Goal: Task Accomplishment & Management: Manage account settings

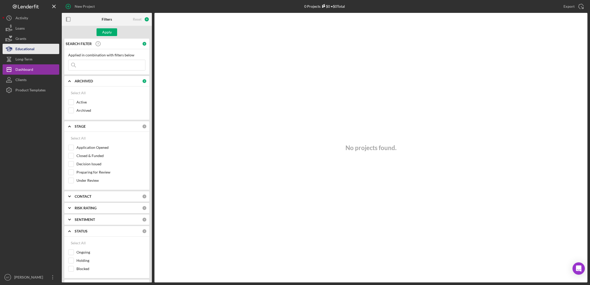
click at [27, 49] on div "Educational" at bounding box center [24, 50] width 19 height 12
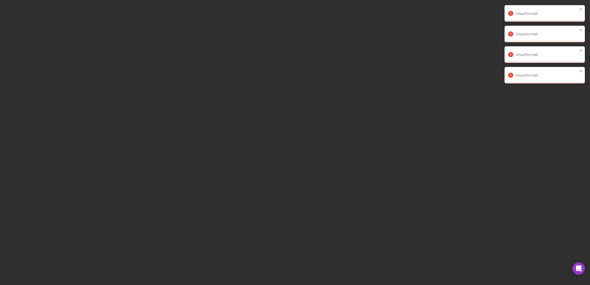
click at [579, 10] on div "Unauthorized" at bounding box center [543, 13] width 73 height 8
click at [582, 8] on icon "close" at bounding box center [581, 9] width 3 height 3
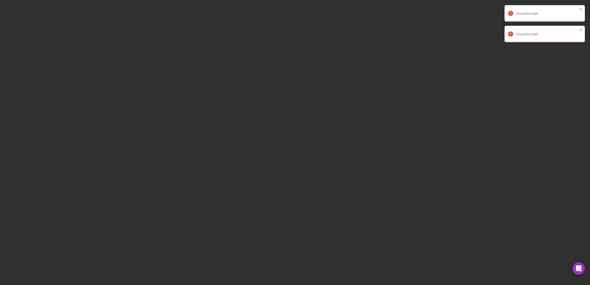
click at [583, 10] on div "Unauthorized" at bounding box center [545, 13] width 80 height 16
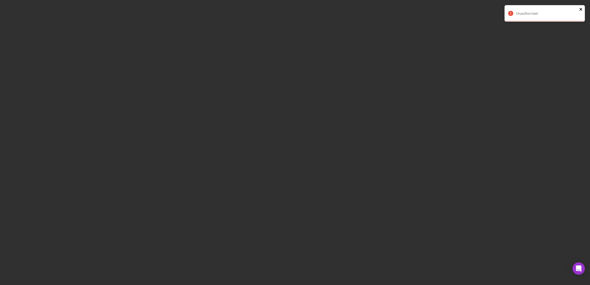
click at [579, 11] on icon "close" at bounding box center [581, 9] width 4 height 4
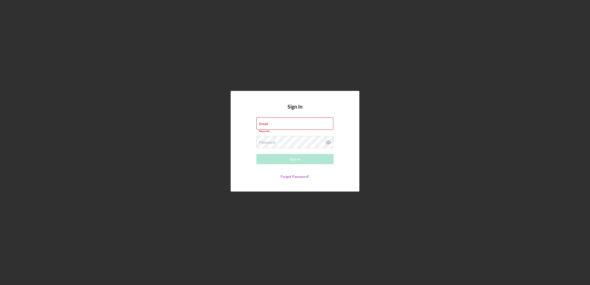
type input "[EMAIL_ADDRESS][DOMAIN_NAME]"
click at [296, 161] on div "Sign In" at bounding box center [295, 159] width 11 height 10
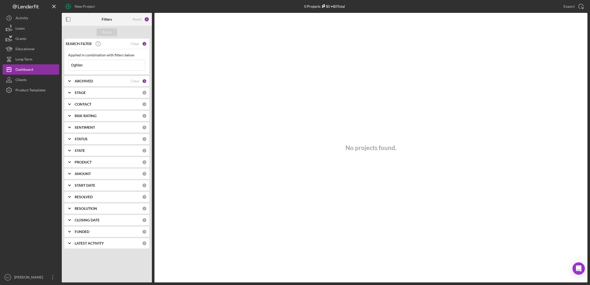
click at [93, 66] on input "Oghlan" at bounding box center [107, 65] width 77 height 10
type input "O"
click at [21, 28] on div "Loans" at bounding box center [19, 29] width 9 height 12
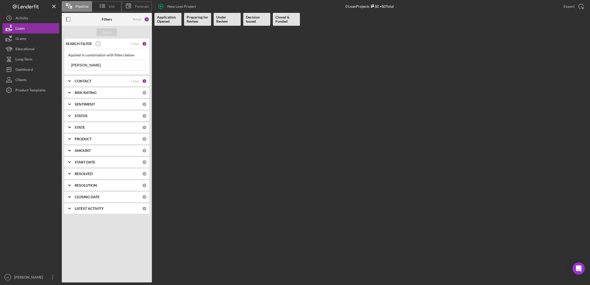
drag, startPoint x: 94, startPoint y: 67, endPoint x: 61, endPoint y: 62, distance: 33.0
click at [61, 62] on div "Pipeline List Forecast New Loan Project 0 Loan Projects $0 • $0 Total Export Ic…" at bounding box center [295, 141] width 585 height 283
click at [33, 79] on button "Clients" at bounding box center [31, 80] width 57 height 10
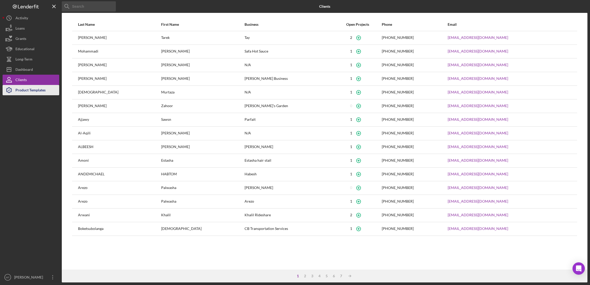
click at [23, 91] on div "Product Templates" at bounding box center [30, 91] width 30 height 12
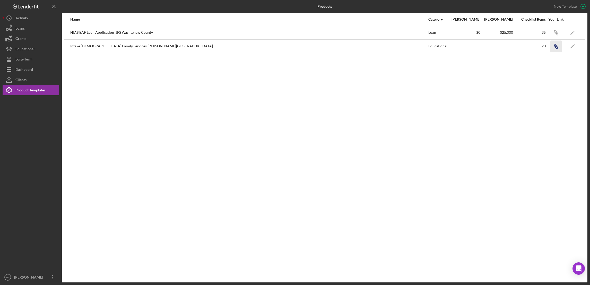
click at [441, 48] on icon "button" at bounding box center [556, 47] width 3 height 3
drag, startPoint x: 526, startPoint y: 0, endPoint x: 339, endPoint y: 91, distance: 208.1
click at [337, 93] on div "Name Category Min Amount Max Amount Checklist Items Your Link HIAS EAF Loan App…" at bounding box center [325, 148] width 526 height 270
click at [441, 32] on icon "Icon/Link" at bounding box center [556, 33] width 12 height 12
click at [441, 34] on icon "Icon/Link" at bounding box center [556, 33] width 12 height 12
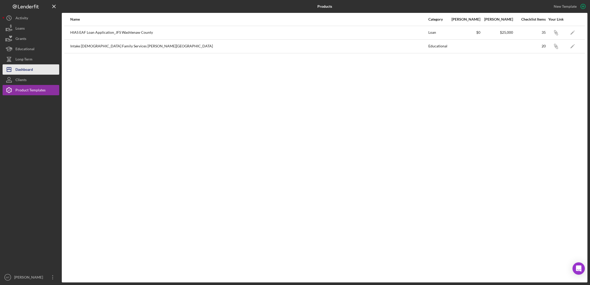
click at [27, 66] on div "Dashboard" at bounding box center [24, 70] width 18 height 12
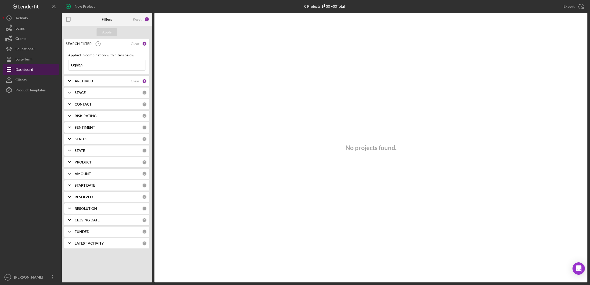
drag, startPoint x: 101, startPoint y: 65, endPoint x: 58, endPoint y: 66, distance: 43.8
click at [58, 66] on div "New Project 0 Projects $0 • $0 Total Oghlan Export Icon/Export Filters Reset 2 …" at bounding box center [295, 141] width 585 height 283
type input "[PERSON_NAME]"
click at [144, 81] on div "1" at bounding box center [144, 81] width 5 height 5
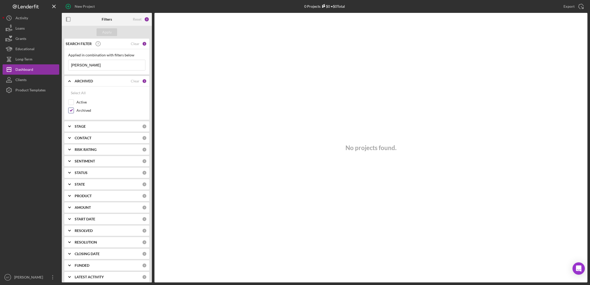
click at [70, 111] on input "Archived" at bounding box center [71, 110] width 5 height 5
checkbox input "false"
click at [98, 65] on input "[PERSON_NAME]" at bounding box center [107, 65] width 77 height 10
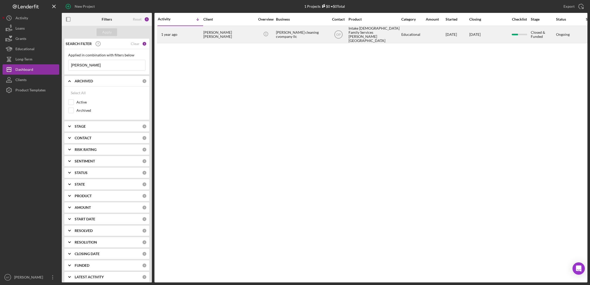
click at [284, 32] on div "[PERSON_NAME] cleaning cvompany llc" at bounding box center [302, 34] width 52 height 16
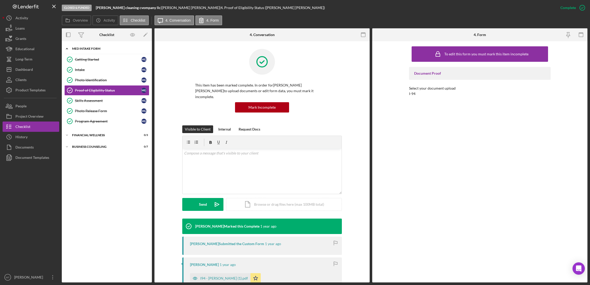
click at [90, 50] on div "MED Intake Form" at bounding box center [108, 48] width 73 height 3
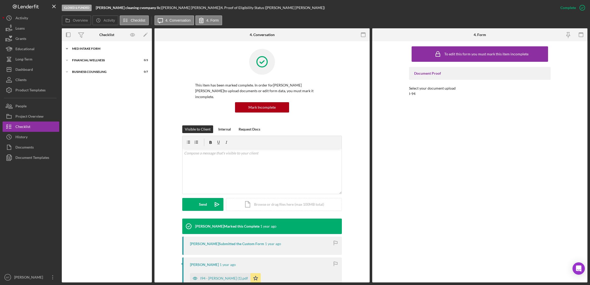
click at [98, 48] on div "MED Intake Form" at bounding box center [108, 48] width 73 height 3
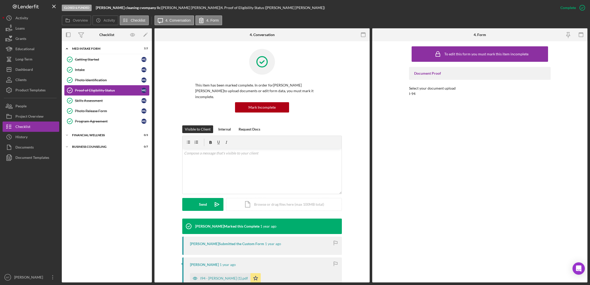
click at [88, 89] on div "Proof of Eligibility Status" at bounding box center [108, 90] width 66 height 4
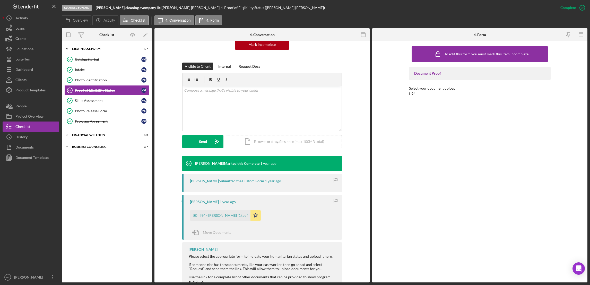
scroll to position [77, 0]
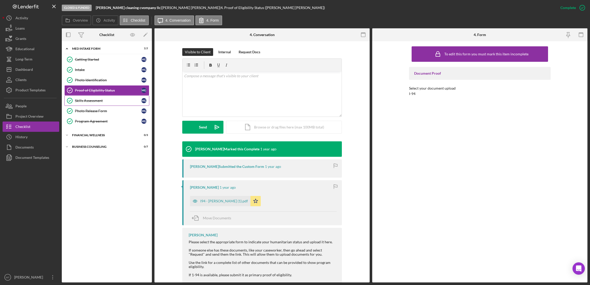
click at [91, 100] on div "Skills Assessment" at bounding box center [108, 101] width 66 height 4
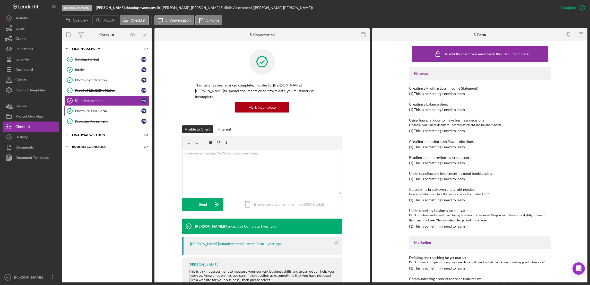
click at [92, 113] on div "Photo Release Form" at bounding box center [108, 111] width 66 height 4
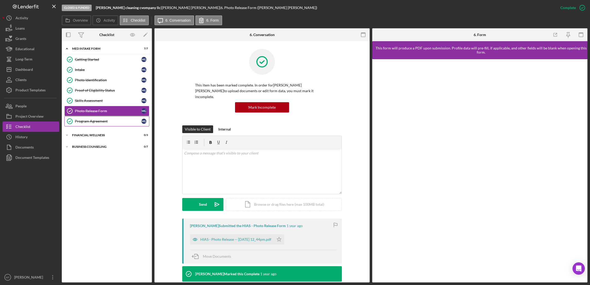
click at [99, 123] on div "Program Agreement" at bounding box center [108, 121] width 66 height 4
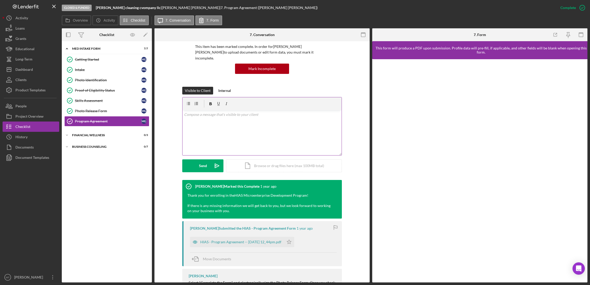
scroll to position [69, 0]
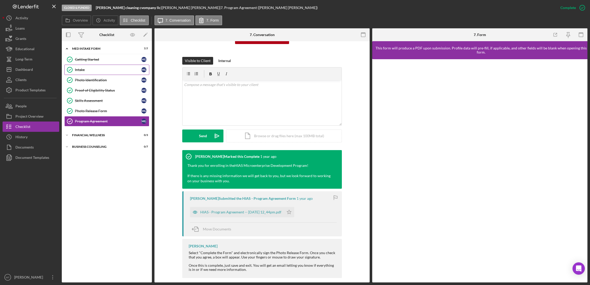
click at [88, 71] on div "Intake" at bounding box center [108, 70] width 66 height 4
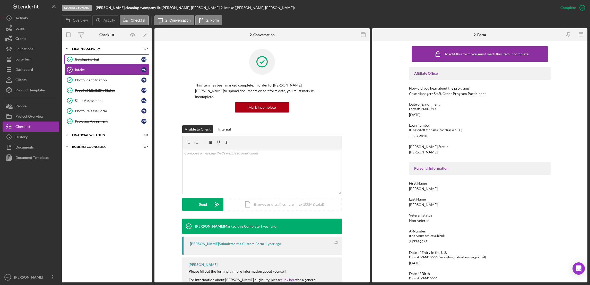
click at [85, 57] on div "Getting Started" at bounding box center [108, 59] width 66 height 4
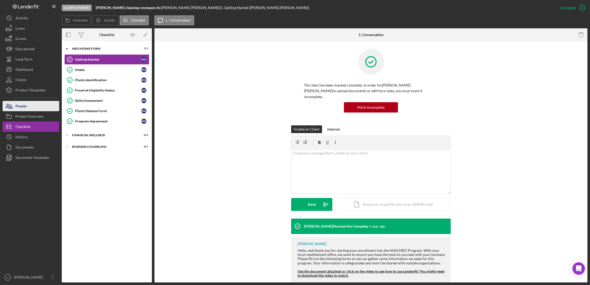
click at [29, 108] on button "People" at bounding box center [31, 106] width 57 height 10
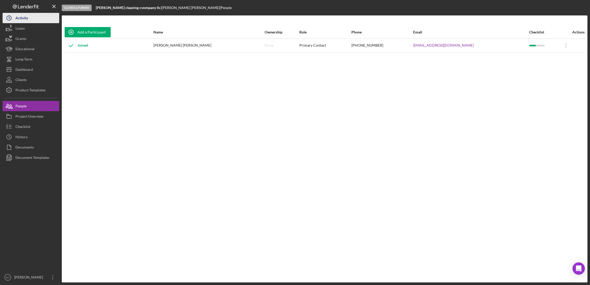
click at [31, 19] on button "Icon/History Activity" at bounding box center [31, 18] width 57 height 10
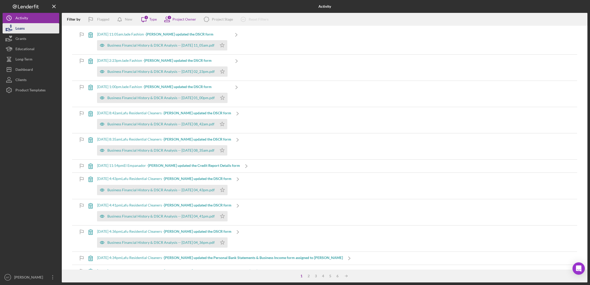
click at [30, 29] on button "Loans" at bounding box center [31, 28] width 57 height 10
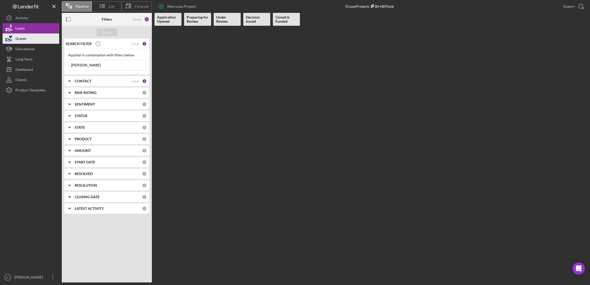
click at [27, 40] on button "Grants" at bounding box center [31, 38] width 57 height 10
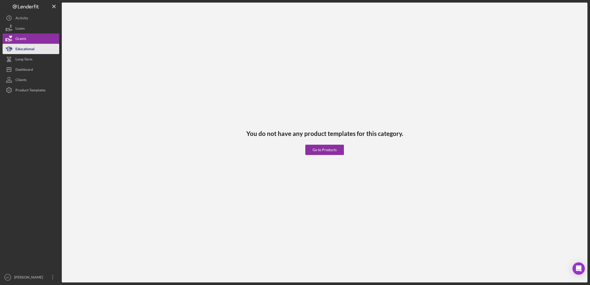
click at [28, 51] on div "Educational" at bounding box center [24, 50] width 19 height 12
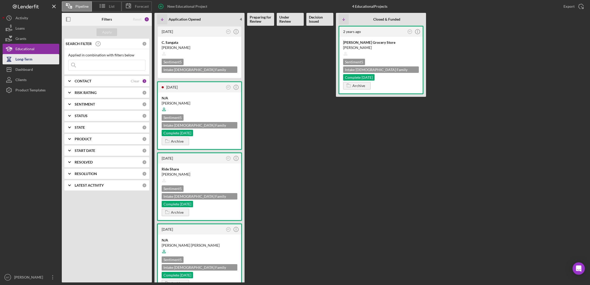
click at [27, 58] on div "Long-Term" at bounding box center [23, 60] width 17 height 12
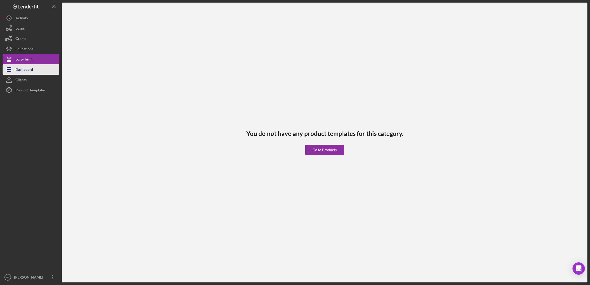
click at [28, 70] on div "Dashboard" at bounding box center [24, 70] width 18 height 12
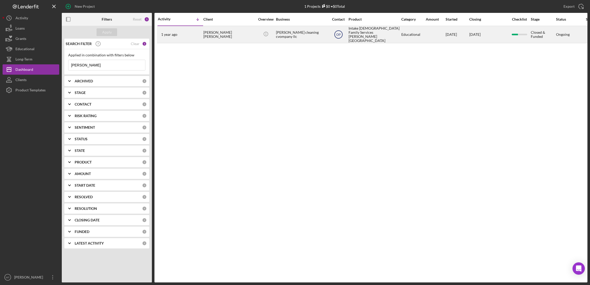
click at [338, 36] on icon "OP" at bounding box center [338, 34] width 13 height 13
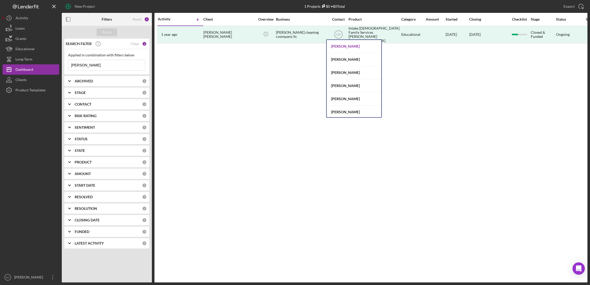
click at [336, 48] on div "[PERSON_NAME]" at bounding box center [354, 46] width 55 height 13
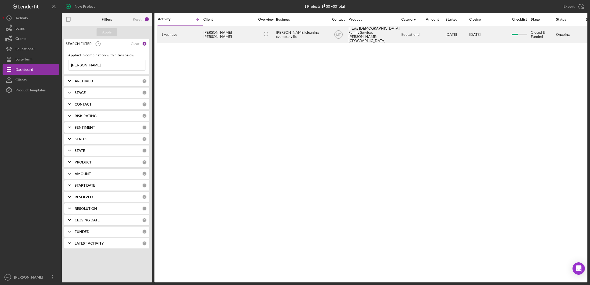
click at [235, 31] on div "[PERSON_NAME] [PERSON_NAME]" at bounding box center [229, 34] width 52 height 16
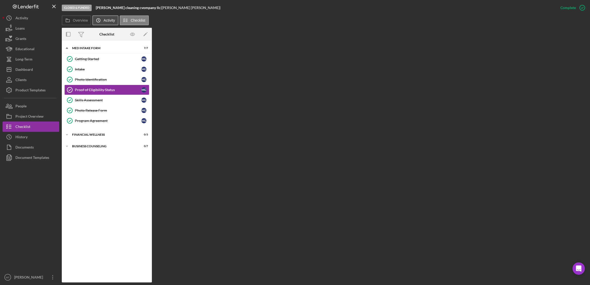
click at [112, 20] on label "Activity" at bounding box center [109, 20] width 11 height 4
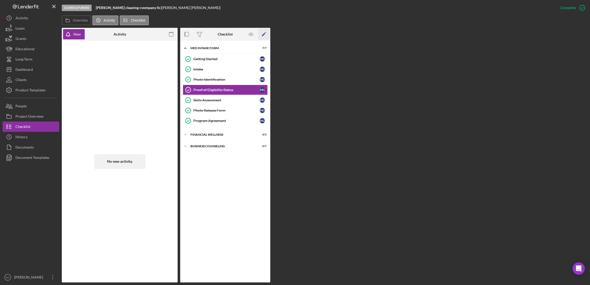
click at [262, 35] on icon "Icon/Edit" at bounding box center [264, 35] width 12 height 12
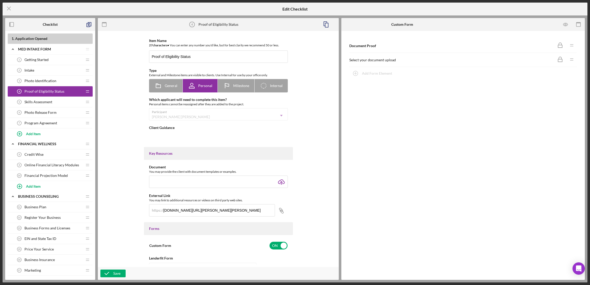
type textarea "<div>Please select the appropriate form to indicate your humanitarian status an…"
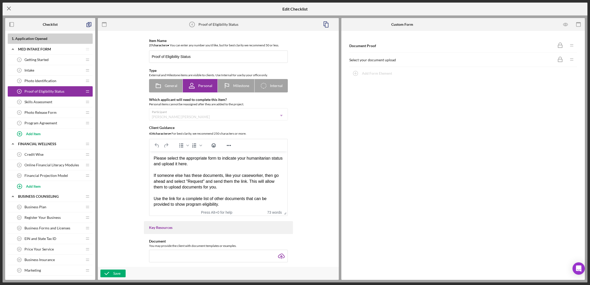
click at [7, 8] on icon "Icon/Menu Close" at bounding box center [9, 8] width 13 height 13
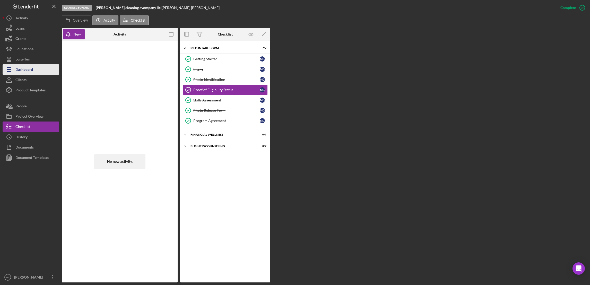
click at [24, 68] on div "Dashboard" at bounding box center [24, 70] width 18 height 12
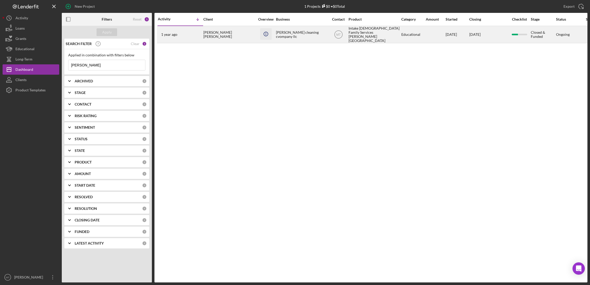
click at [266, 33] on line "button" at bounding box center [266, 34] width 0 height 2
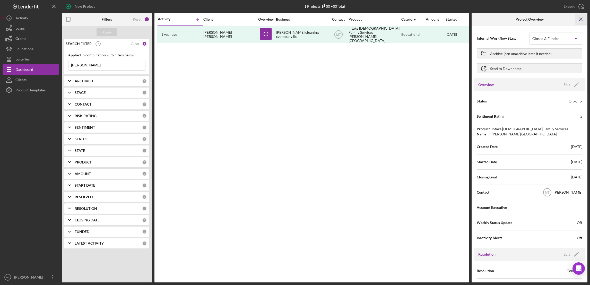
click at [441, 20] on line "button" at bounding box center [581, 19] width 3 height 3
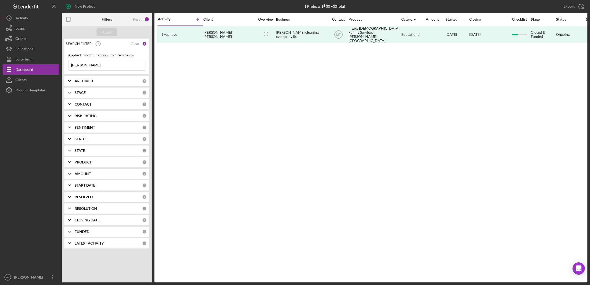
click at [91, 65] on input "[PERSON_NAME]" at bounding box center [107, 65] width 77 height 10
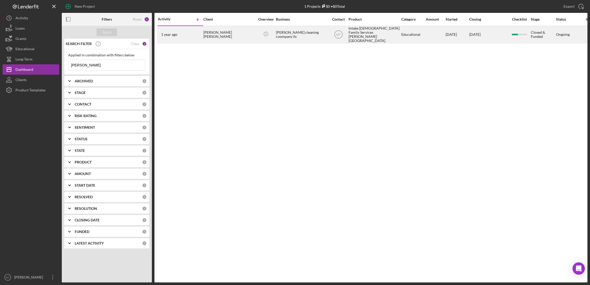
click at [287, 31] on div "[PERSON_NAME] cleaning cvompany llc" at bounding box center [302, 34] width 52 height 16
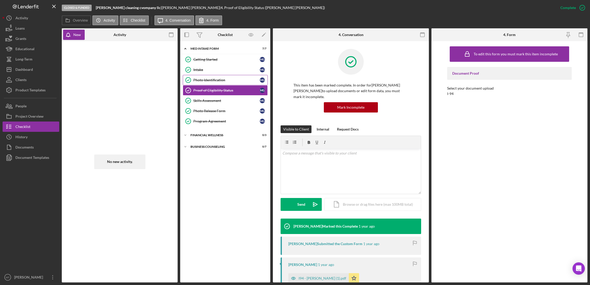
click at [216, 79] on div "Photo Identification" at bounding box center [226, 80] width 66 height 4
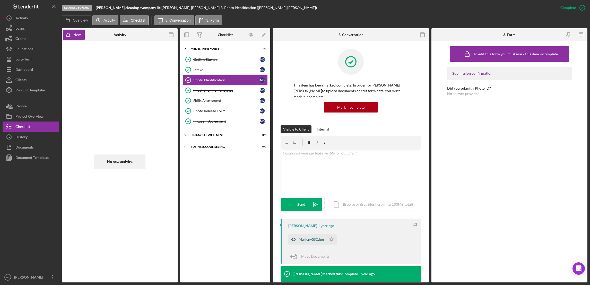
click at [312, 241] on div "MarlenySSC.jpg" at bounding box center [311, 239] width 25 height 4
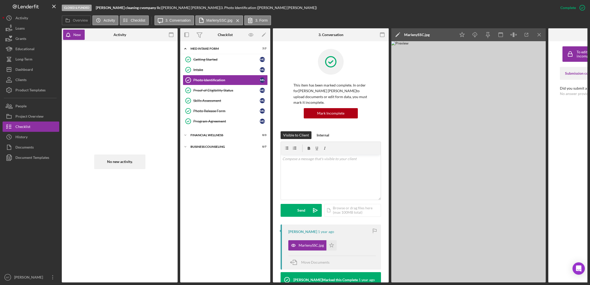
drag, startPoint x: 518, startPoint y: 175, endPoint x: 480, endPoint y: 166, distance: 39.7
click at [441, 166] on img at bounding box center [468, 161] width 155 height 241
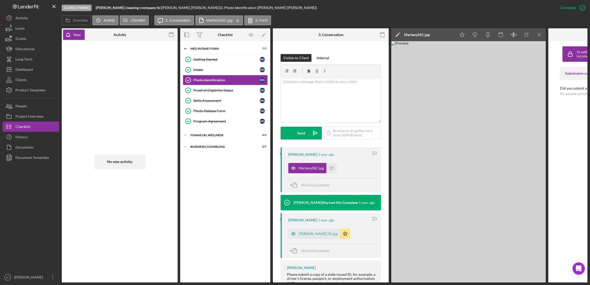
scroll to position [116, 0]
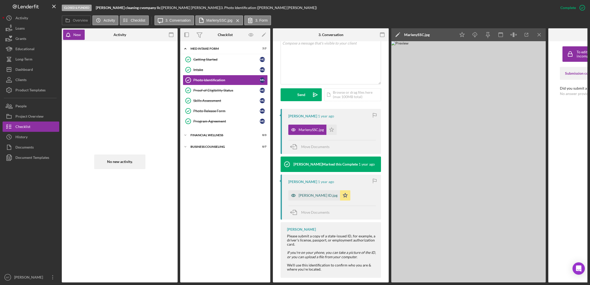
click at [309, 195] on div "[PERSON_NAME] ID.jpg" at bounding box center [318, 195] width 39 height 4
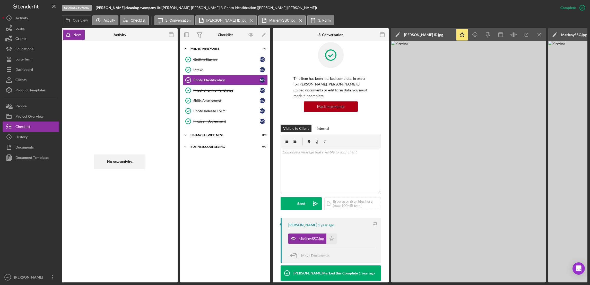
scroll to position [0, 0]
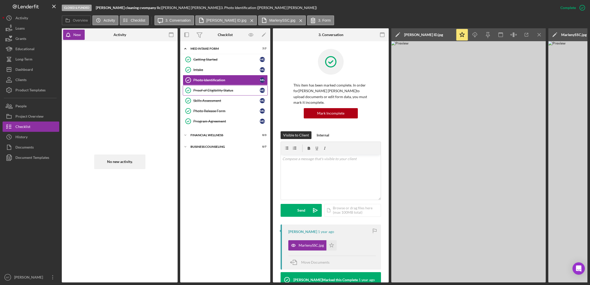
click at [213, 90] on div "Proof of Eligibility Status" at bounding box center [226, 90] width 66 height 4
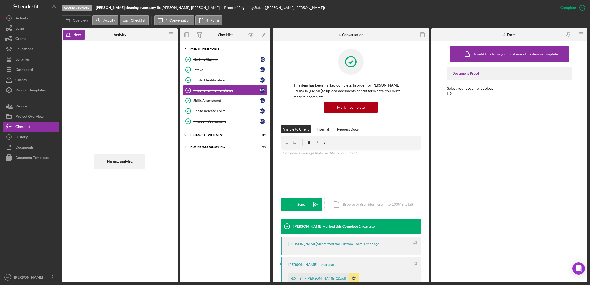
click at [213, 49] on div "MED Intake Form" at bounding box center [227, 48] width 73 height 3
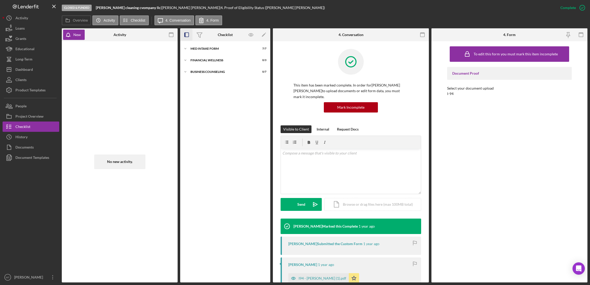
click at [188, 34] on icon "button" at bounding box center [187, 35] width 12 height 12
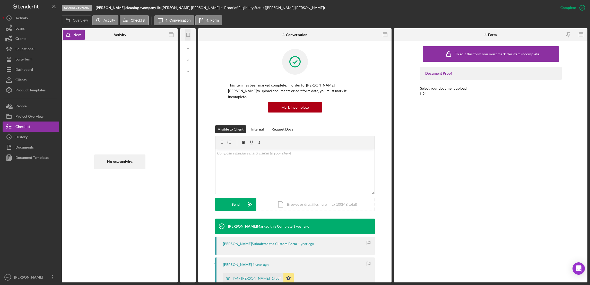
click at [187, 32] on icon "Icon/Panel Side Expand" at bounding box center [188, 35] width 12 height 12
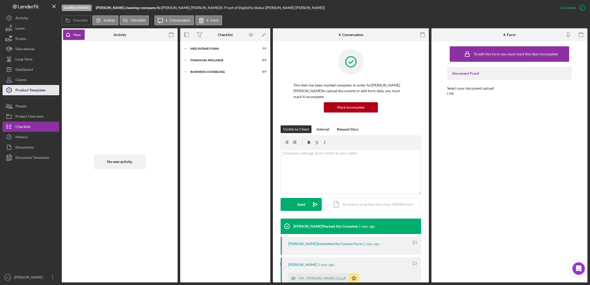
click at [31, 91] on div "Product Templates" at bounding box center [30, 91] width 30 height 12
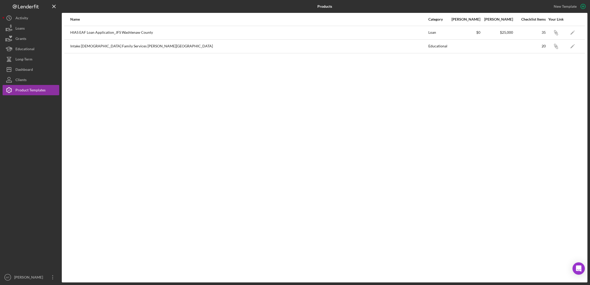
click at [141, 32] on div "HIAS EAF Loan Application_JFS Washtenaw County" at bounding box center [249, 32] width 358 height 13
click at [441, 32] on icon "Icon/Link" at bounding box center [556, 33] width 12 height 12
click at [26, 69] on div "Dashboard" at bounding box center [24, 70] width 18 height 12
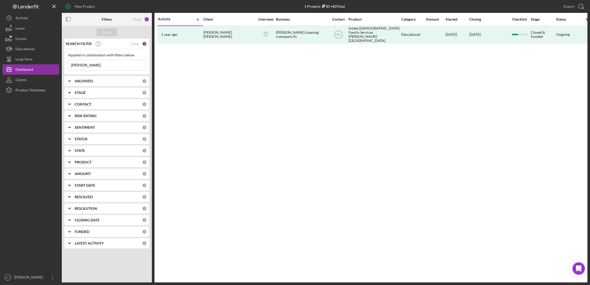
click at [98, 64] on input "[PERSON_NAME]" at bounding box center [107, 65] width 77 height 10
drag, startPoint x: 98, startPoint y: 64, endPoint x: 61, endPoint y: 64, distance: 37.3
click at [61, 64] on div "New Project 1 Projects $0 • $0 Total [PERSON_NAME] Export Icon/Export Filters R…" at bounding box center [295, 141] width 585 height 283
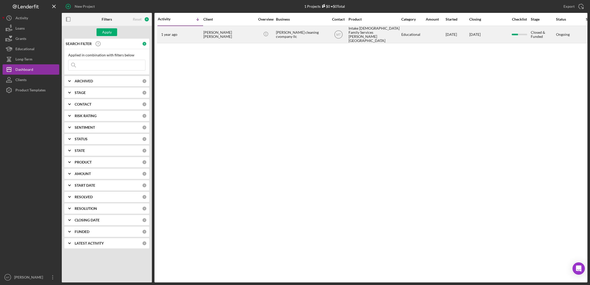
click at [283, 31] on div "[PERSON_NAME] cleaning cvompany llc" at bounding box center [302, 34] width 52 height 16
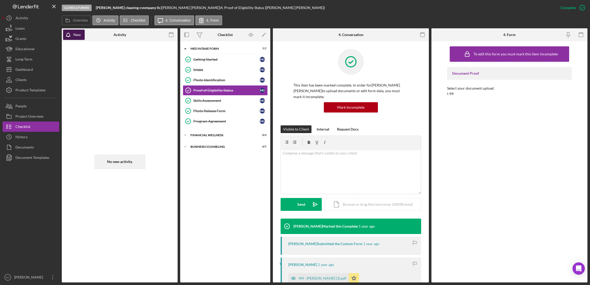
click at [76, 33] on div "New" at bounding box center [76, 35] width 7 height 10
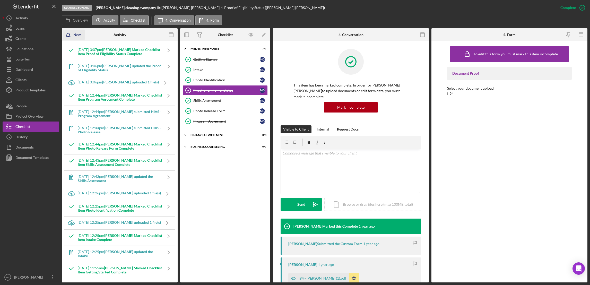
click at [76, 33] on div "New" at bounding box center [76, 35] width 7 height 10
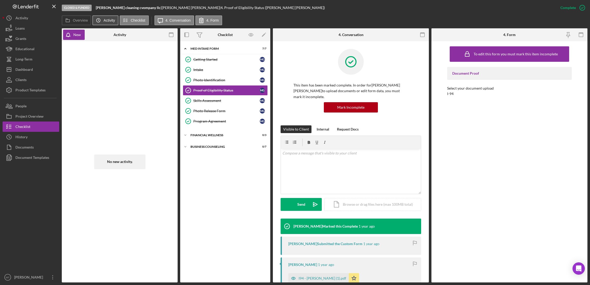
click at [108, 20] on label "Activity" at bounding box center [109, 20] width 11 height 4
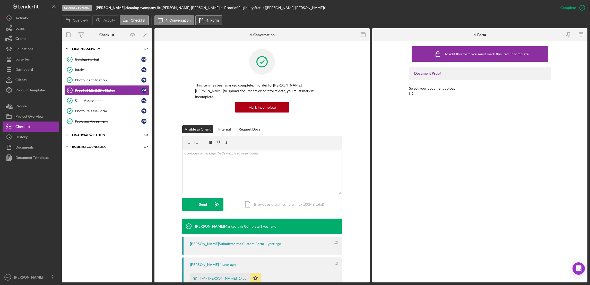
click at [211, 23] on button "4. Form" at bounding box center [208, 20] width 27 height 10
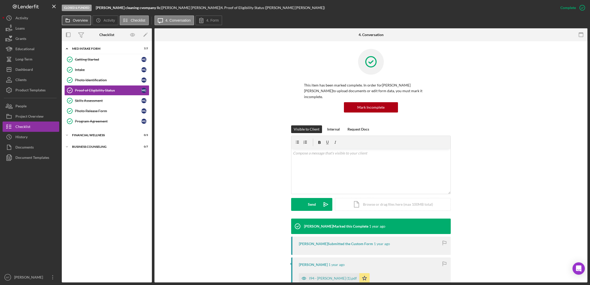
click at [79, 18] on label "Overview" at bounding box center [80, 20] width 15 height 4
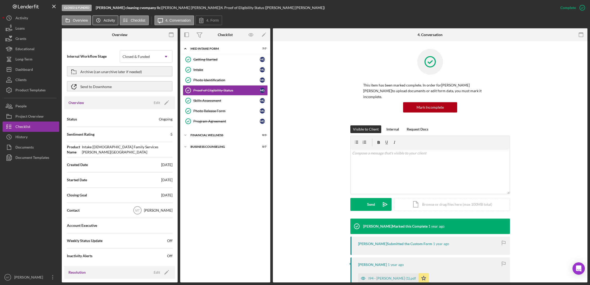
click at [109, 19] on label "Activity" at bounding box center [109, 20] width 11 height 4
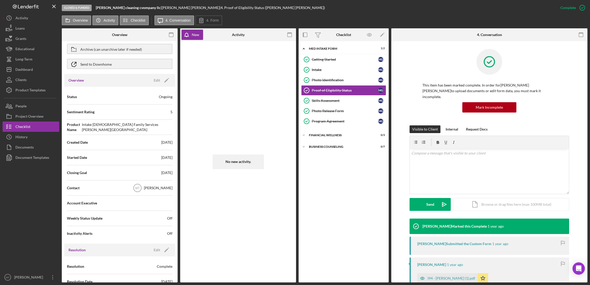
scroll to position [34, 0]
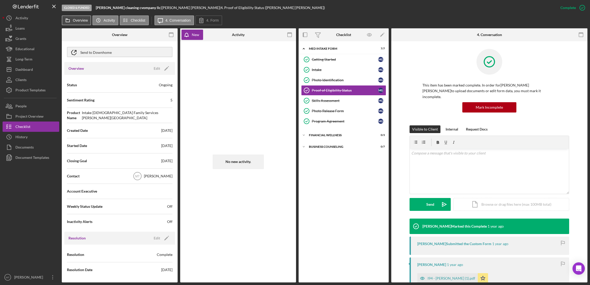
click at [72, 20] on icon at bounding box center [68, 20] width 10 height 10
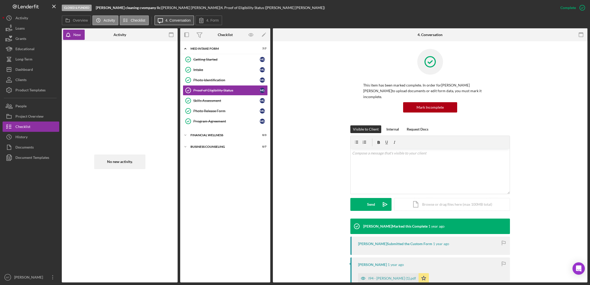
click at [168, 19] on label "4. Conversation" at bounding box center [178, 20] width 25 height 4
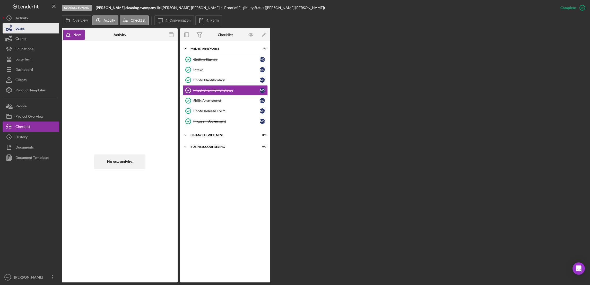
click at [29, 28] on button "Loans" at bounding box center [31, 28] width 57 height 10
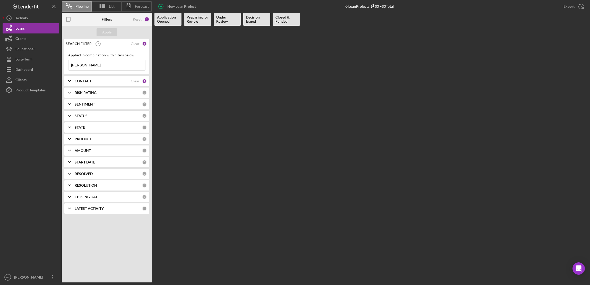
click at [164, 20] on b "Application Opened" at bounding box center [168, 19] width 22 height 8
drag, startPoint x: 92, startPoint y: 65, endPoint x: 70, endPoint y: 64, distance: 22.2
click at [70, 64] on input "[PERSON_NAME]" at bounding box center [107, 65] width 77 height 10
type input "m"
type input "Marlny"
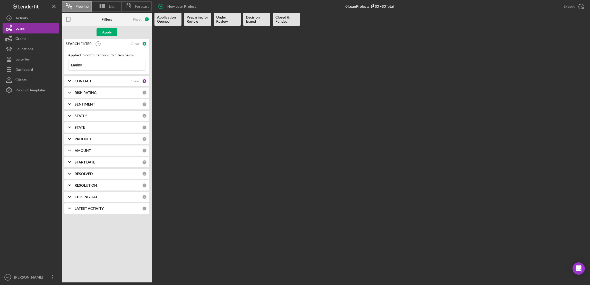
drag, startPoint x: 86, startPoint y: 65, endPoint x: 67, endPoint y: 65, distance: 18.5
click at [67, 65] on div "Applied in combination with filters below Marlny Icon/Menu Close" at bounding box center [106, 61] width 85 height 25
click at [27, 70] on div "Dashboard" at bounding box center [24, 70] width 18 height 12
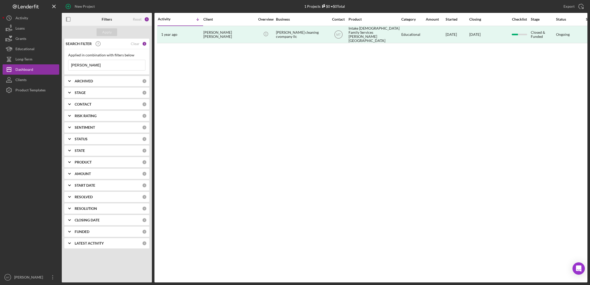
drag, startPoint x: 91, startPoint y: 64, endPoint x: 66, endPoint y: 62, distance: 25.3
click at [66, 62] on div "Applied in combination with filters below [PERSON_NAME] Icon/Menu Close" at bounding box center [106, 61] width 85 height 25
click at [28, 28] on button "Loans" at bounding box center [31, 28] width 57 height 10
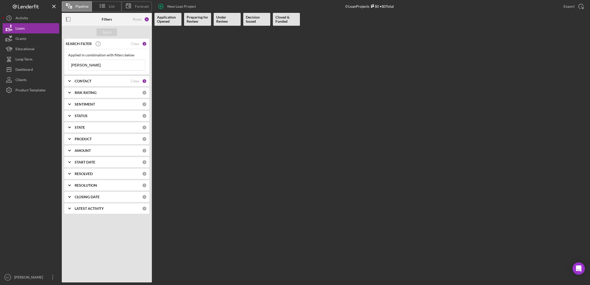
drag, startPoint x: 92, startPoint y: 64, endPoint x: 62, endPoint y: 61, distance: 30.8
click at [62, 61] on div "SEARCH FILTER Clear 1 Applied in combination with filters below Idan Noor Icon/…" at bounding box center [107, 128] width 90 height 179
paste input "[PERSON_NAME]"
type input "[PERSON_NAME]"
drag, startPoint x: 89, startPoint y: 66, endPoint x: 55, endPoint y: 62, distance: 34.0
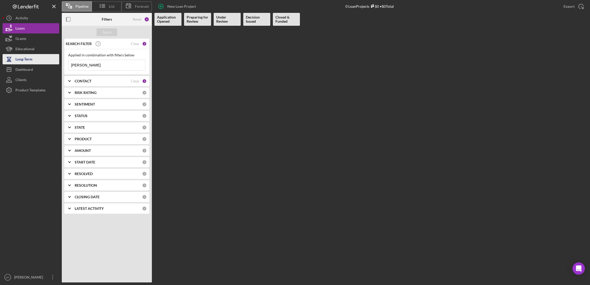
click at [55, 62] on div "Pipeline List Forecast New Loan Project 0 Loan Projects $0 • $0 Total Export Ic…" at bounding box center [295, 141] width 585 height 283
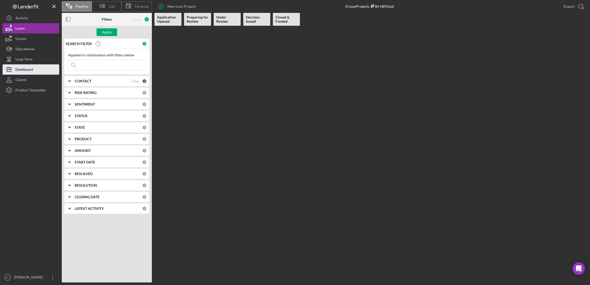
click at [27, 71] on div "Dashboard" at bounding box center [24, 70] width 18 height 12
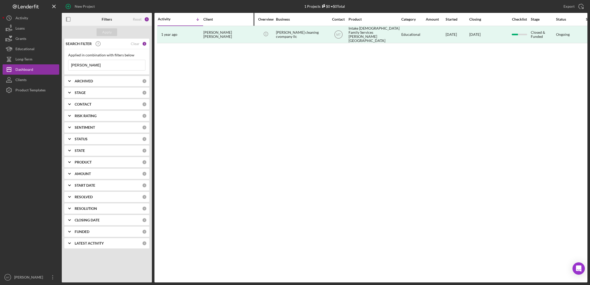
click at [208, 19] on div "Client" at bounding box center [229, 19] width 52 height 4
click at [270, 21] on div "Overview" at bounding box center [265, 19] width 19 height 12
click at [338, 19] on div "Contact" at bounding box center [338, 19] width 19 height 4
click at [407, 20] on div "Category" at bounding box center [413, 19] width 24 height 4
click at [31, 78] on button "Clients" at bounding box center [31, 80] width 57 height 10
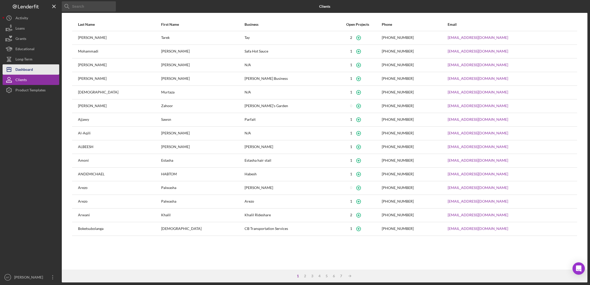
click at [30, 69] on div "Dashboard" at bounding box center [24, 70] width 18 height 12
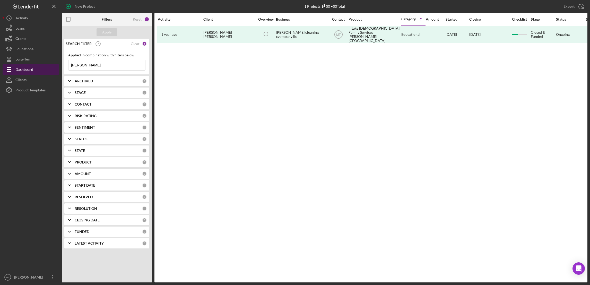
click at [24, 69] on div "Dashboard" at bounding box center [24, 70] width 18 height 12
drag, startPoint x: 93, startPoint y: 65, endPoint x: 62, endPoint y: 64, distance: 31.2
click at [62, 64] on div "SEARCH FILTER Clear 1 Applied in combination with filters below [PERSON_NAME] I…" at bounding box center [107, 146] width 90 height 214
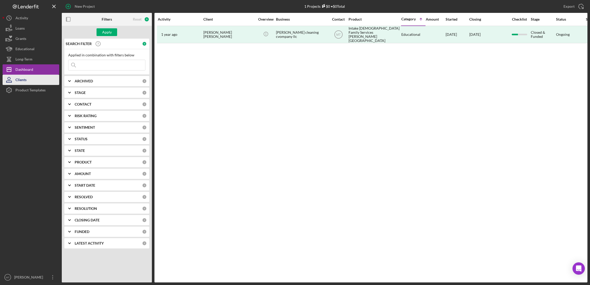
click at [27, 82] on button "Clients" at bounding box center [31, 80] width 57 height 10
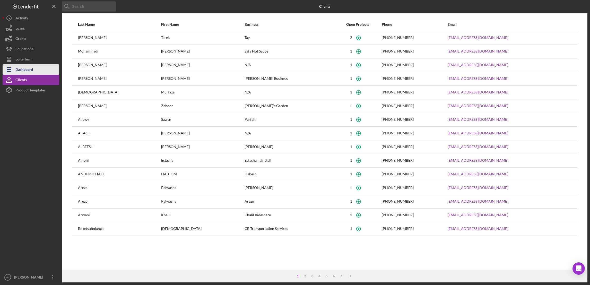
click at [25, 69] on div "Dashboard" at bounding box center [24, 70] width 18 height 12
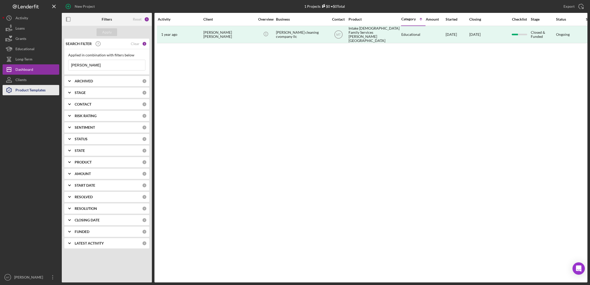
click at [21, 91] on div "Product Templates" at bounding box center [30, 91] width 30 height 12
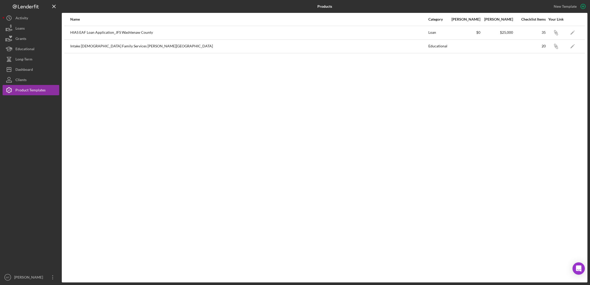
drag, startPoint x: 132, startPoint y: 33, endPoint x: 218, endPoint y: 30, distance: 85.8
click at [132, 34] on div "HIAS EAF Loan Application_JFS Washtenaw County" at bounding box center [249, 32] width 358 height 13
click at [441, 34] on icon "Icon/Link" at bounding box center [556, 33] width 12 height 12
click at [29, 69] on div "Dashboard" at bounding box center [24, 70] width 18 height 12
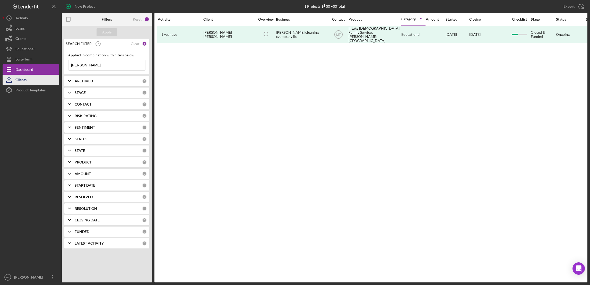
click at [31, 79] on button "Clients" at bounding box center [31, 80] width 57 height 10
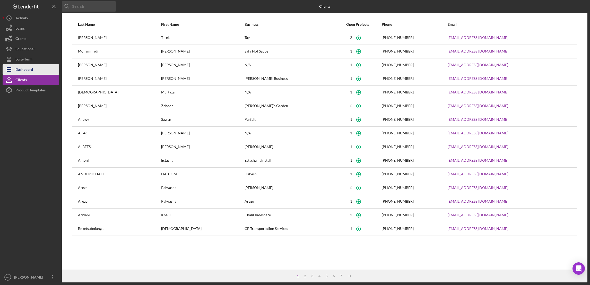
click at [31, 72] on div "Dashboard" at bounding box center [24, 70] width 18 height 12
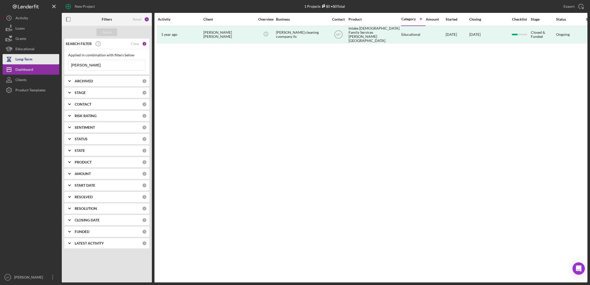
click at [32, 62] on div "Long-Term" at bounding box center [23, 60] width 17 height 12
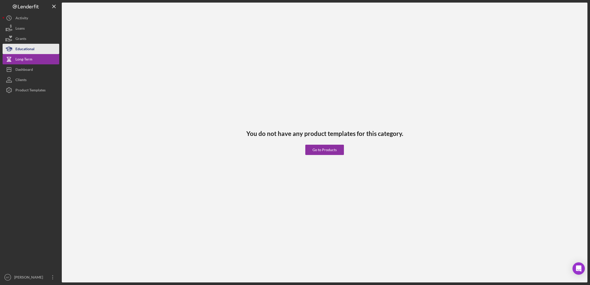
click at [37, 50] on button "Educational" at bounding box center [31, 49] width 57 height 10
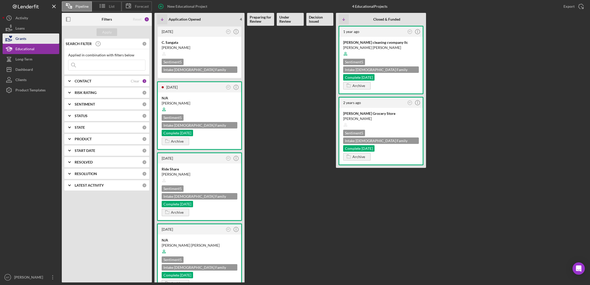
click at [37, 41] on button "Grants" at bounding box center [31, 38] width 57 height 10
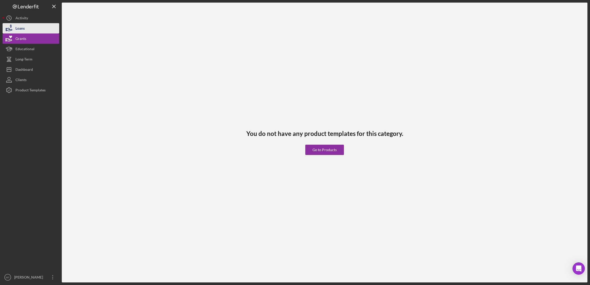
click at [36, 30] on button "Loans" at bounding box center [31, 28] width 57 height 10
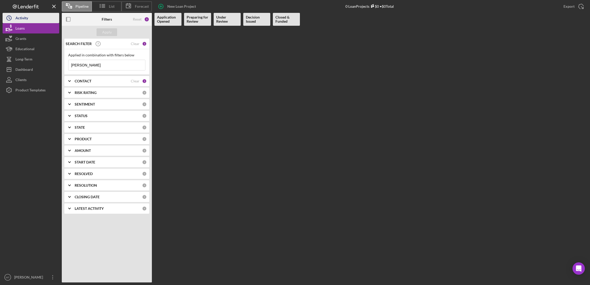
click at [38, 17] on button "Icon/History Activity" at bounding box center [31, 18] width 57 height 10
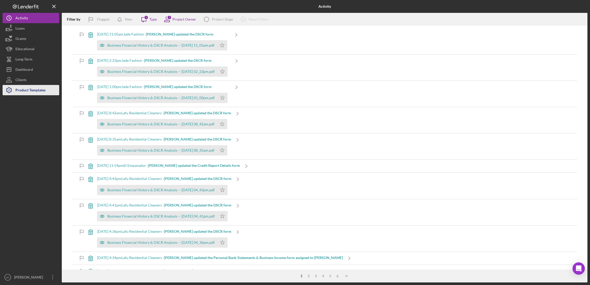
click at [41, 90] on div "Product Templates" at bounding box center [30, 91] width 30 height 12
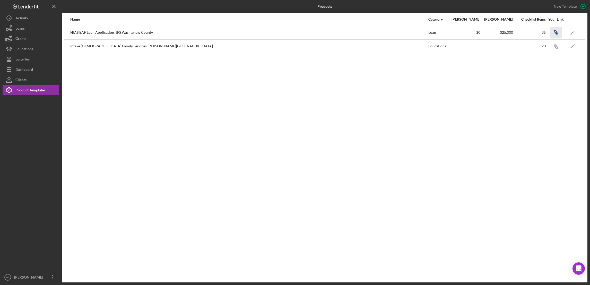
click at [441, 32] on icon "Icon/Link" at bounding box center [556, 33] width 12 height 12
click at [12, 68] on icon "Icon/Dashboard" at bounding box center [9, 69] width 13 height 13
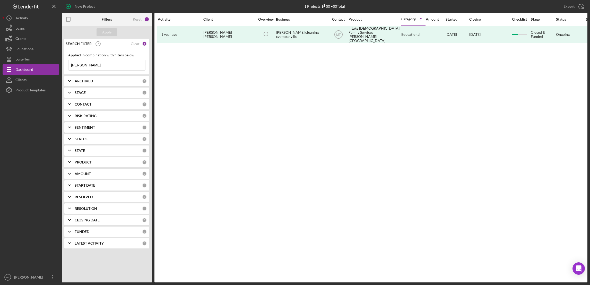
click at [103, 64] on input "[PERSON_NAME]" at bounding box center [107, 65] width 77 height 10
click at [145, 44] on div "1" at bounding box center [144, 43] width 5 height 5
click at [144, 41] on div "1" at bounding box center [144, 43] width 5 height 5
click at [78, 43] on b "SEARCH FILTER" at bounding box center [79, 44] width 26 height 4
click at [89, 81] on b "ARCHIVED" at bounding box center [84, 81] width 18 height 4
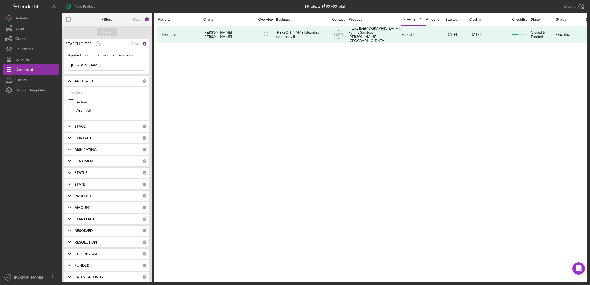
click at [72, 102] on input "Active" at bounding box center [71, 102] width 5 height 5
checkbox input "true"
click at [70, 112] on input "Archived" at bounding box center [71, 110] width 5 height 5
checkbox input "true"
click at [72, 102] on input "Active" at bounding box center [71, 102] width 5 height 5
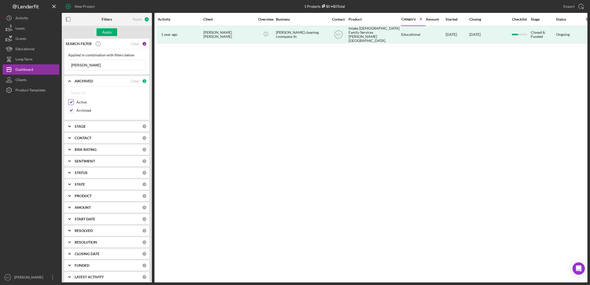
checkbox input "false"
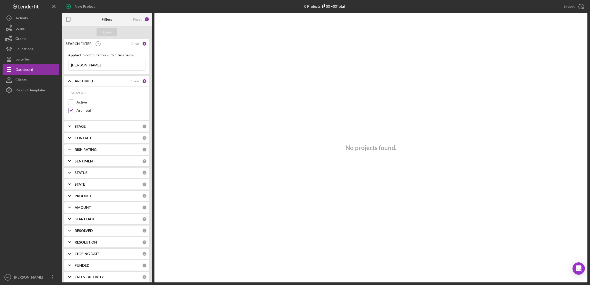
click at [72, 112] on input "Archived" at bounding box center [71, 110] width 5 height 5
checkbox input "false"
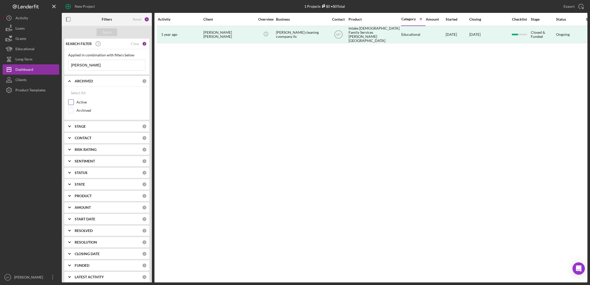
click at [69, 102] on input "Active" at bounding box center [71, 102] width 5 height 5
checkbox input "true"
click at [144, 80] on div "1" at bounding box center [144, 81] width 5 height 5
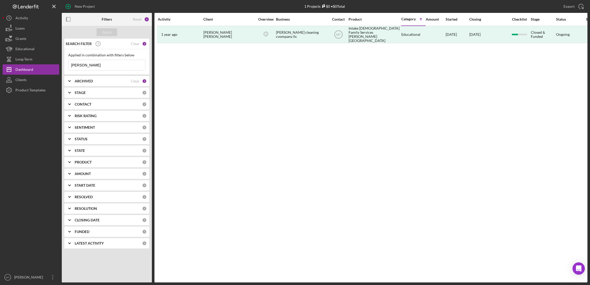
click at [146, 81] on div "1" at bounding box center [144, 81] width 5 height 5
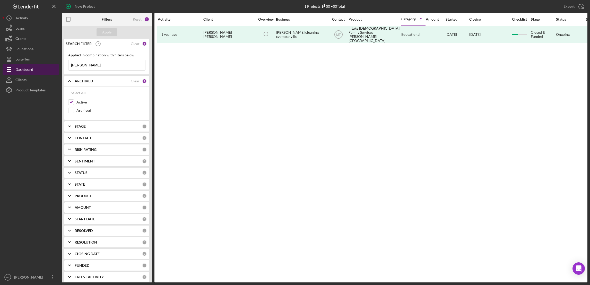
drag, startPoint x: 93, startPoint y: 65, endPoint x: 54, endPoint y: 68, distance: 39.5
click at [54, 68] on div "New Project 1 Projects $0 • $0 Total [PERSON_NAME] Export Icon/Export Filters R…" at bounding box center [295, 141] width 585 height 283
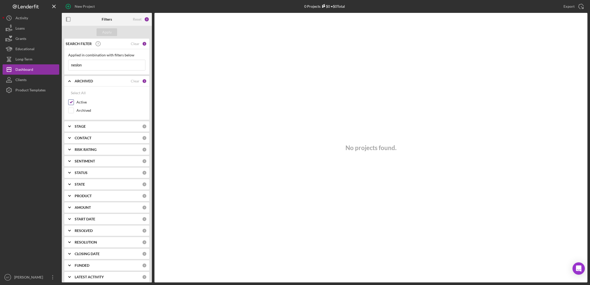
type input "neslon"
click at [69, 101] on input "Active" at bounding box center [71, 102] width 5 height 5
checkbox input "false"
click at [84, 64] on input "neslon" at bounding box center [107, 65] width 77 height 10
drag, startPoint x: 87, startPoint y: 65, endPoint x: 47, endPoint y: 66, distance: 40.2
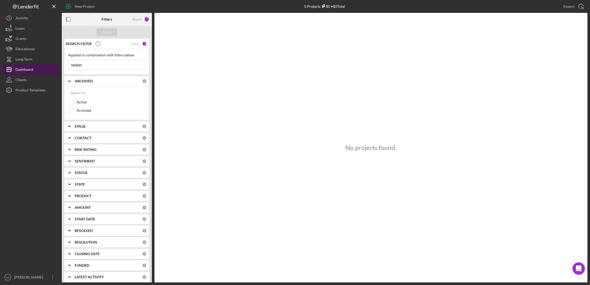
click at [47, 66] on div "New Project 0 Projects $0 • $0 Total [PERSON_NAME] Export Icon/Export Filters R…" at bounding box center [295, 141] width 585 height 283
type input "[PERSON_NAME]"
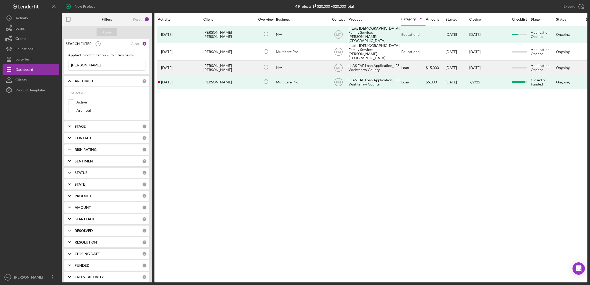
click at [363, 61] on div "HIAS EAF Loan Application_JFS Washtenaw County" at bounding box center [375, 68] width 52 height 14
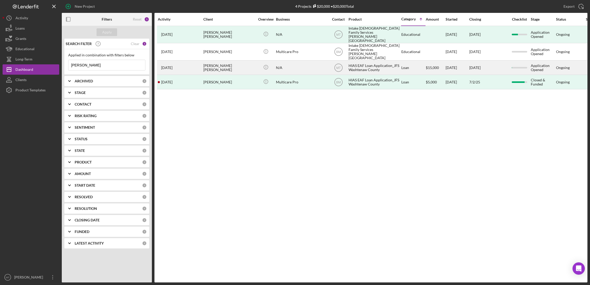
click at [356, 63] on div "HIAS EAF Loan Application_JFS Washtenaw County" at bounding box center [375, 68] width 52 height 14
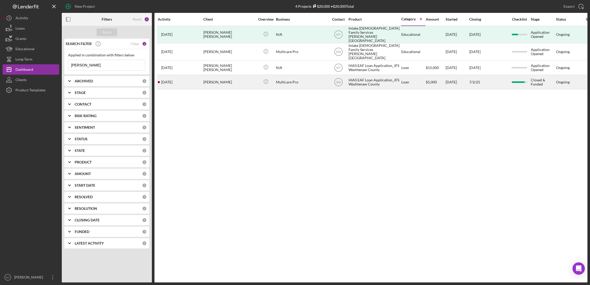
click at [353, 78] on div "HIAS EAF Loan Application_JFS Washtenaw County" at bounding box center [375, 82] width 52 height 14
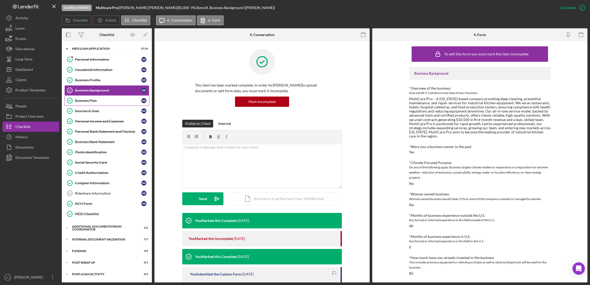
click at [101, 102] on div "Business Plan" at bounding box center [108, 101] width 66 height 4
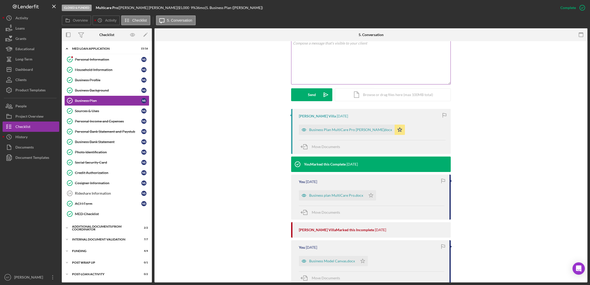
scroll to position [116, 0]
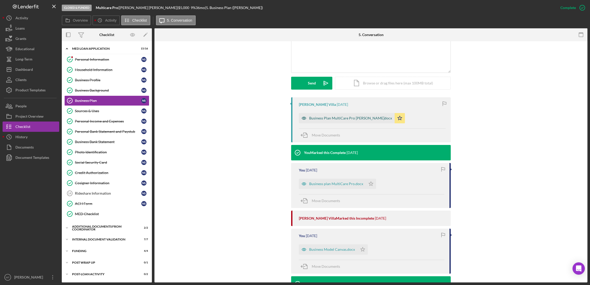
click at [327, 121] on div "Business Plan MultiCare Pro [PERSON_NAME]docx" at bounding box center [347, 118] width 96 height 10
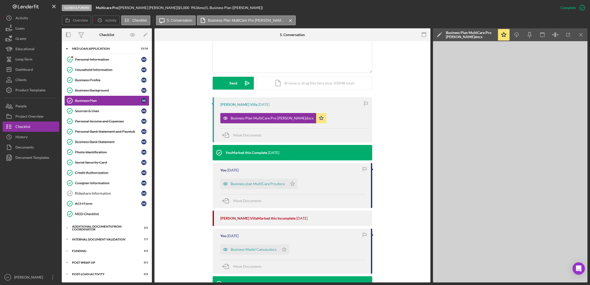
click at [441, 32] on div "Business Plan MultiCare Pro [PERSON_NAME]docx" at bounding box center [470, 35] width 49 height 8
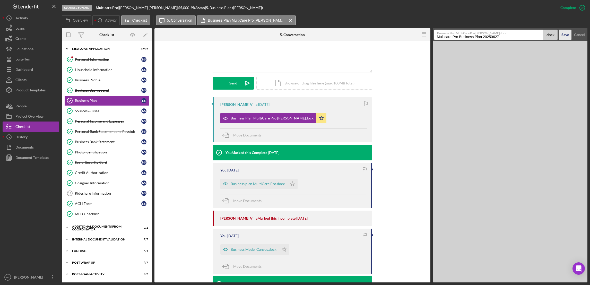
click at [441, 37] on div "Save" at bounding box center [565, 35] width 7 height 10
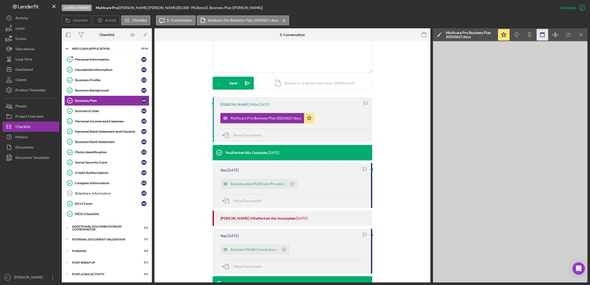
click at [441, 37] on rect "button" at bounding box center [543, 35] width 4 height 4
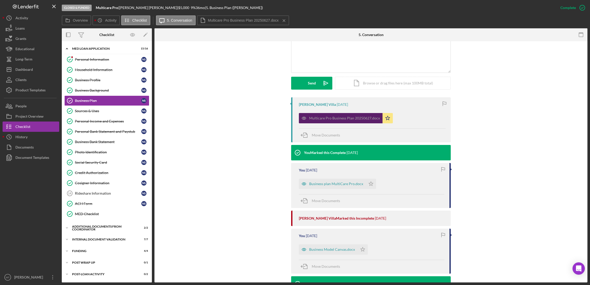
click at [340, 116] on div "Multicare Pro Business Plan 20250627.docx" at bounding box center [344, 118] width 71 height 4
click at [336, 119] on div "Multicare Pro Business Plan 20250627.docx" at bounding box center [344, 118] width 71 height 4
click at [337, 119] on div "Multicare Pro Business Plan 20250627.docx" at bounding box center [344, 118] width 71 height 4
click at [337, 118] on div "Multicare Pro Business Plan 20250627.docx" at bounding box center [344, 118] width 71 height 4
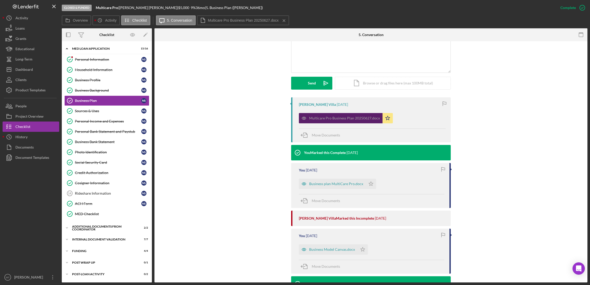
click at [337, 118] on div "Multicare Pro Business Plan 20250627.docx" at bounding box center [344, 118] width 71 height 4
click at [97, 113] on div "Sources & Uses" at bounding box center [108, 111] width 66 height 4
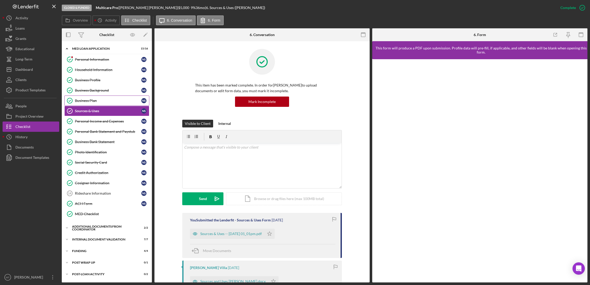
click at [91, 102] on div "Business Plan" at bounding box center [108, 101] width 66 height 4
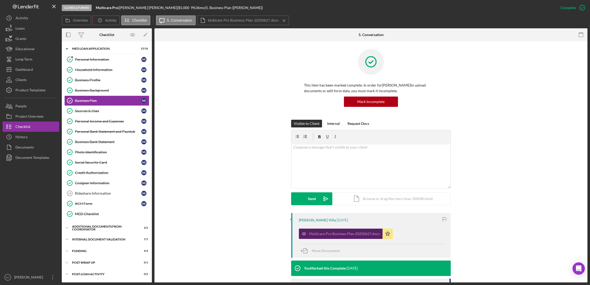
click at [338, 236] on div "Multicare Pro Business Plan 20250627.docx" at bounding box center [341, 234] width 84 height 10
click at [338, 233] on div "Multicare Pro Business Plan 20250627.docx" at bounding box center [344, 234] width 71 height 4
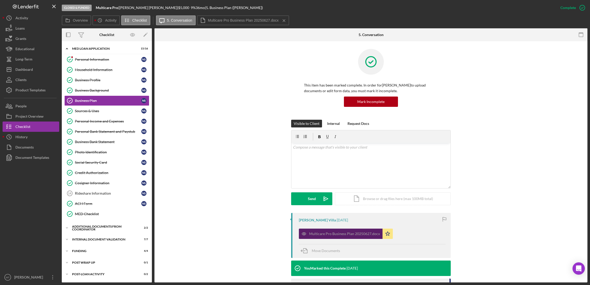
click at [358, 231] on div "Multicare Pro Business Plan 20250627.docx" at bounding box center [341, 234] width 84 height 10
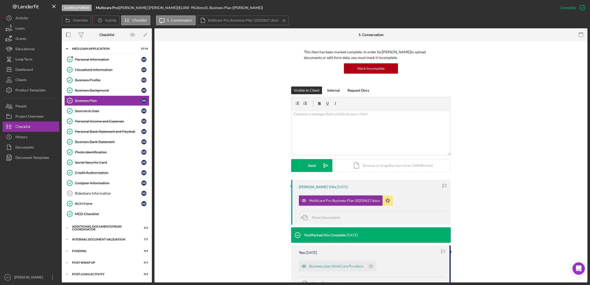
scroll to position [77, 0]
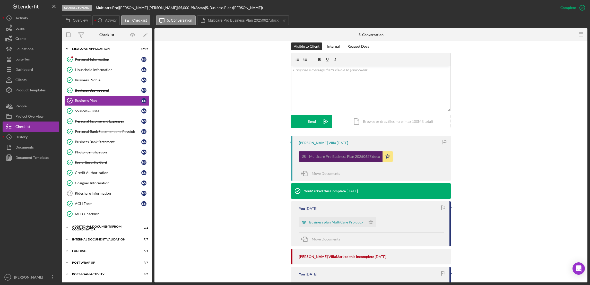
click at [324, 156] on div "Multicare Pro Business Plan 20250627.docx" at bounding box center [344, 157] width 71 height 4
click at [323, 158] on div "Multicare Pro Business Plan 20250627.docx" at bounding box center [344, 157] width 71 height 4
click at [318, 157] on div "Multicare Pro Business Plan 20250627.docx" at bounding box center [344, 157] width 71 height 4
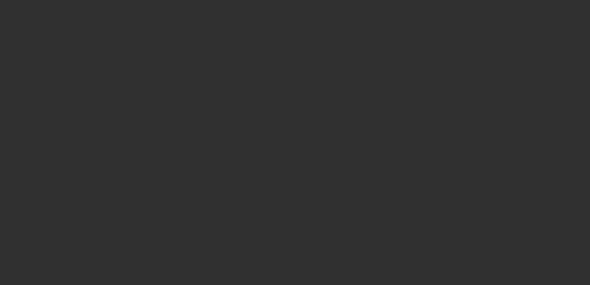
click at [320, 159] on div at bounding box center [295, 142] width 590 height 285
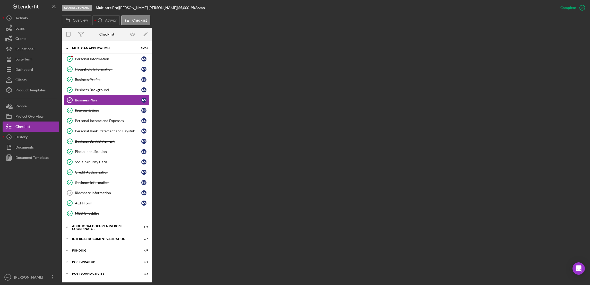
click at [90, 100] on div "Business Plan" at bounding box center [108, 100] width 66 height 4
click at [91, 112] on div "Sources & Uses" at bounding box center [108, 110] width 66 height 4
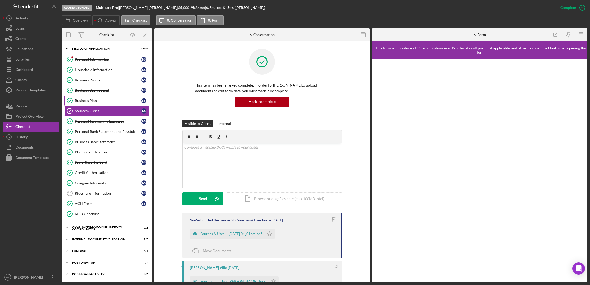
click at [87, 102] on div "Business Plan" at bounding box center [108, 101] width 66 height 4
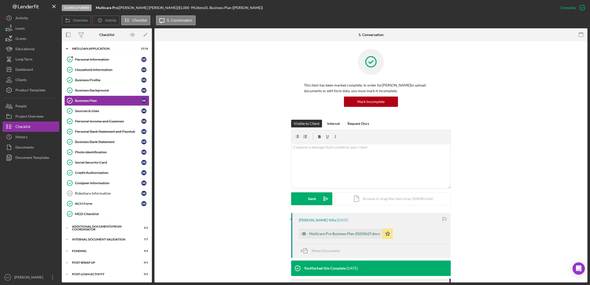
click at [347, 235] on div "Multicare Pro Business Plan 20250627.docx" at bounding box center [344, 234] width 71 height 4
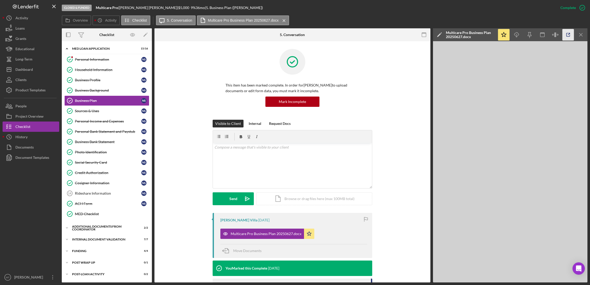
click at [568, 37] on icon "button" at bounding box center [568, 34] width 3 height 3
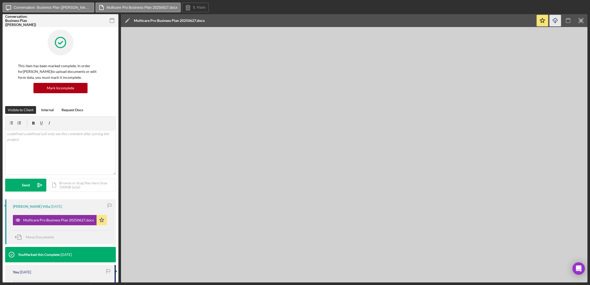
click at [555, 21] on icon "Icon/Download" at bounding box center [556, 21] width 12 height 12
